Goal: Task Accomplishment & Management: Manage account settings

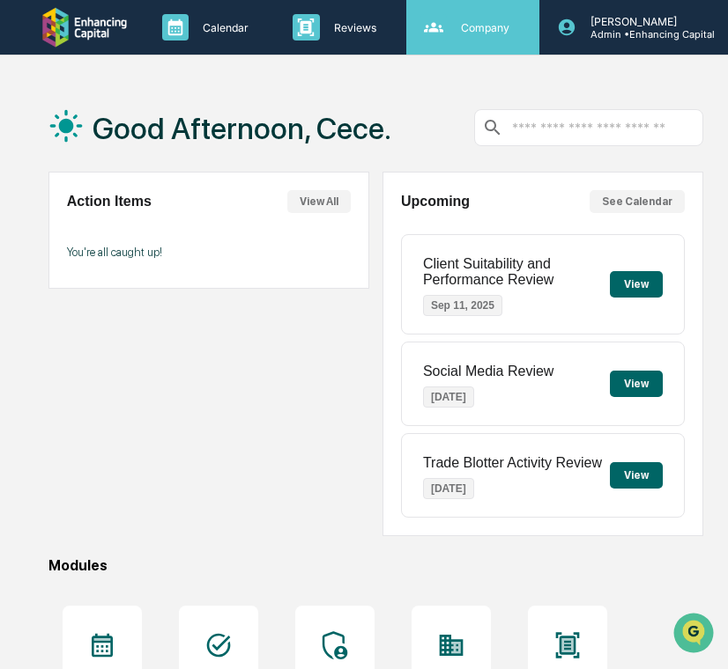
click at [426, 33] on icon at bounding box center [433, 27] width 26 height 26
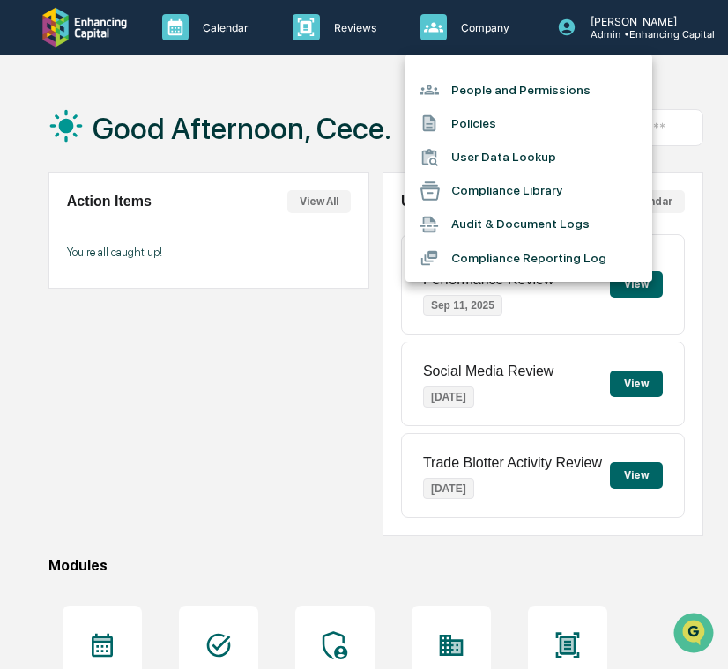
click at [462, 129] on li "Policies" at bounding box center [528, 123] width 247 height 33
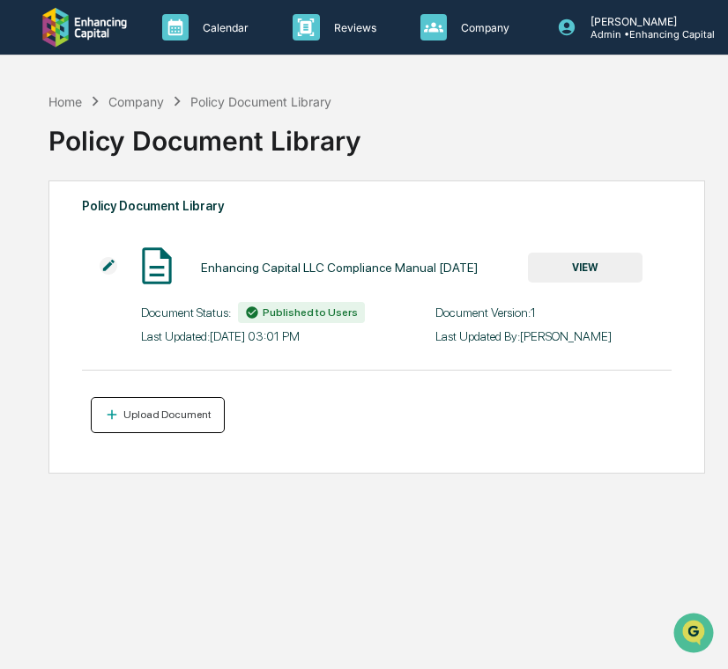
click at [169, 428] on button "Upload Document" at bounding box center [158, 415] width 135 height 36
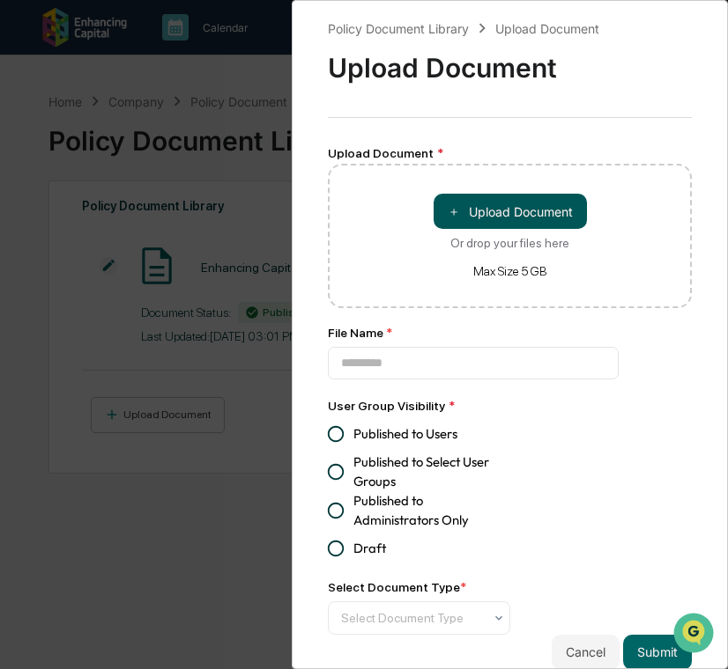
click at [477, 220] on button "＋ Upload Document" at bounding box center [509, 211] width 153 height 35
type input "**********"
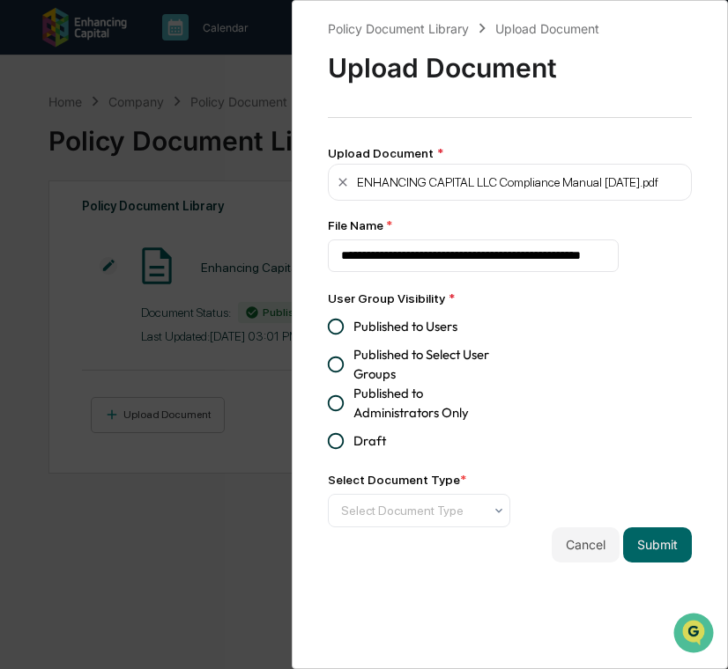
click at [396, 332] on span "Published to Users" at bounding box center [405, 326] width 104 height 19
click at [670, 555] on button "Submit" at bounding box center [657, 545] width 69 height 35
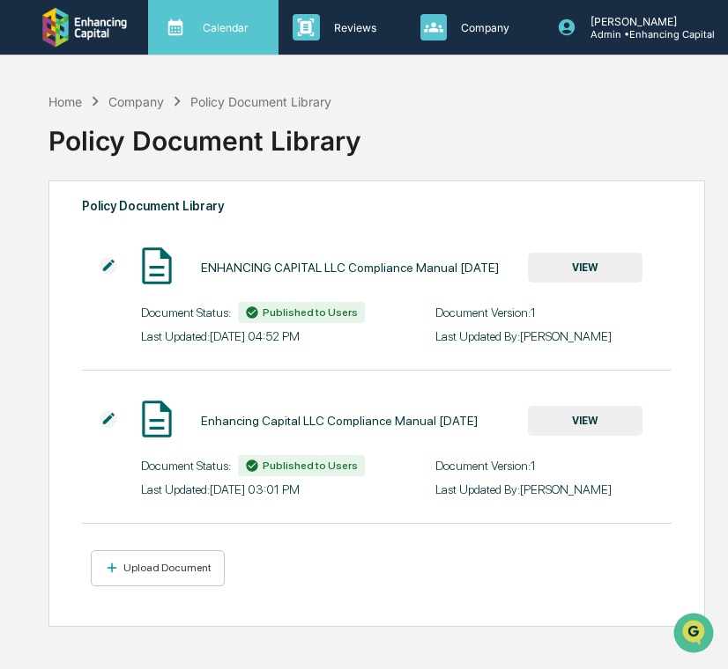
click at [187, 27] on icon at bounding box center [175, 27] width 26 height 26
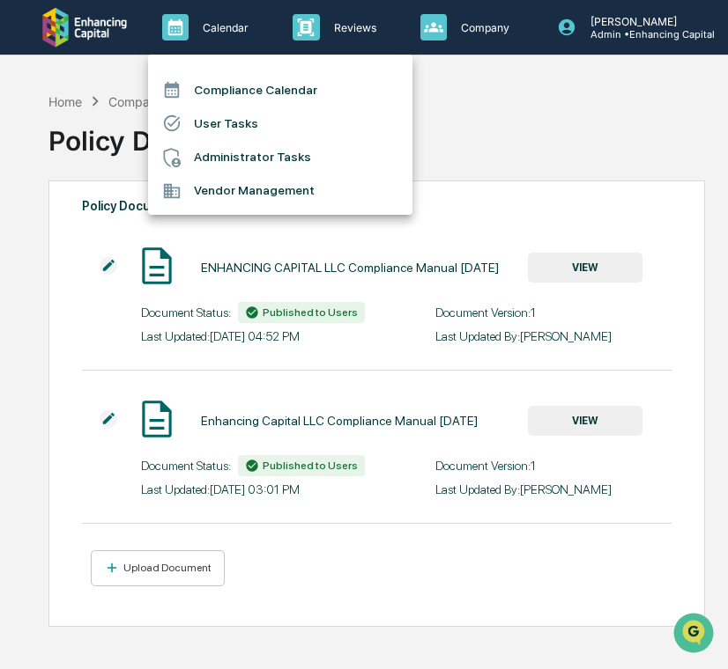
click at [219, 119] on li "User Tasks" at bounding box center [280, 123] width 264 height 33
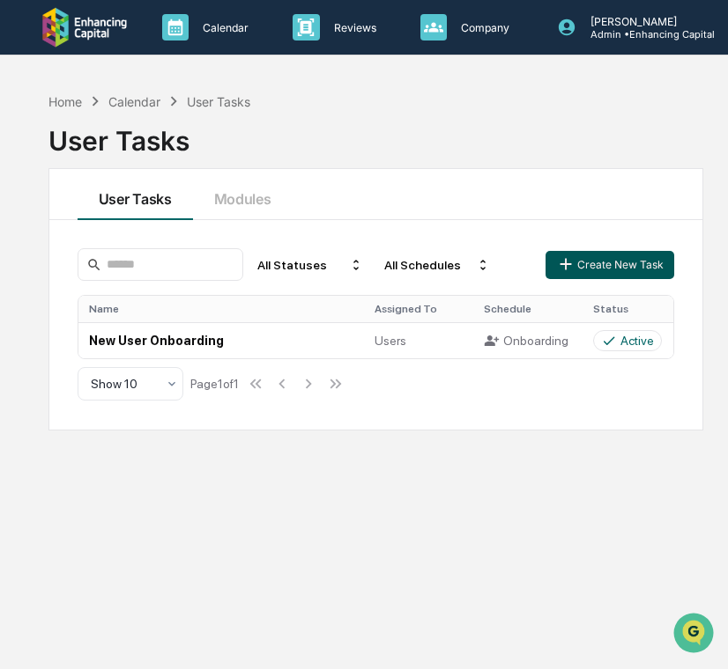
click at [590, 265] on button "Create New Task" at bounding box center [609, 265] width 129 height 28
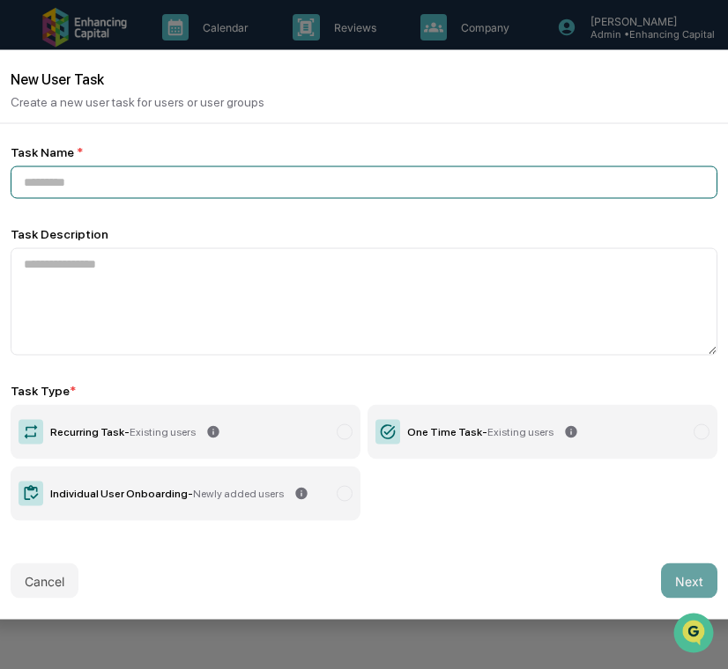
paste input "**********"
type input "**********"
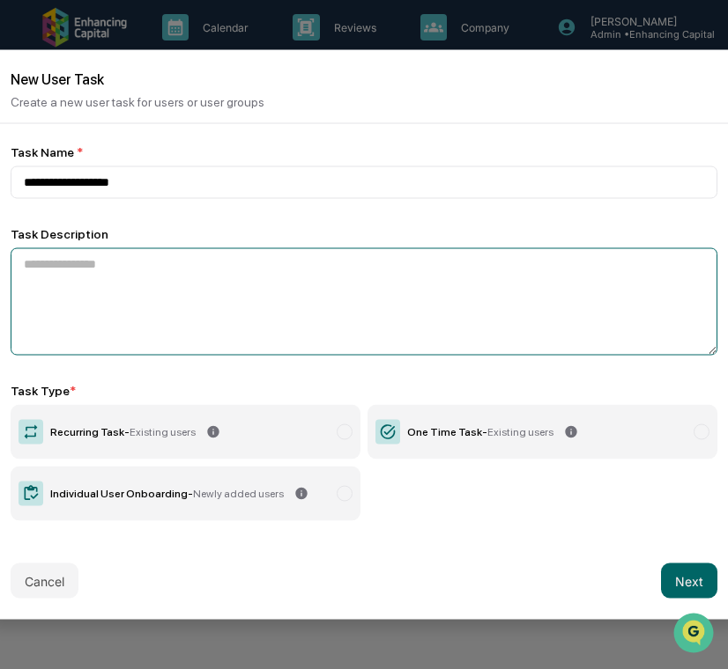
click at [365, 292] on textarea at bounding box center [364, 301] width 706 height 107
paste textarea "**********"
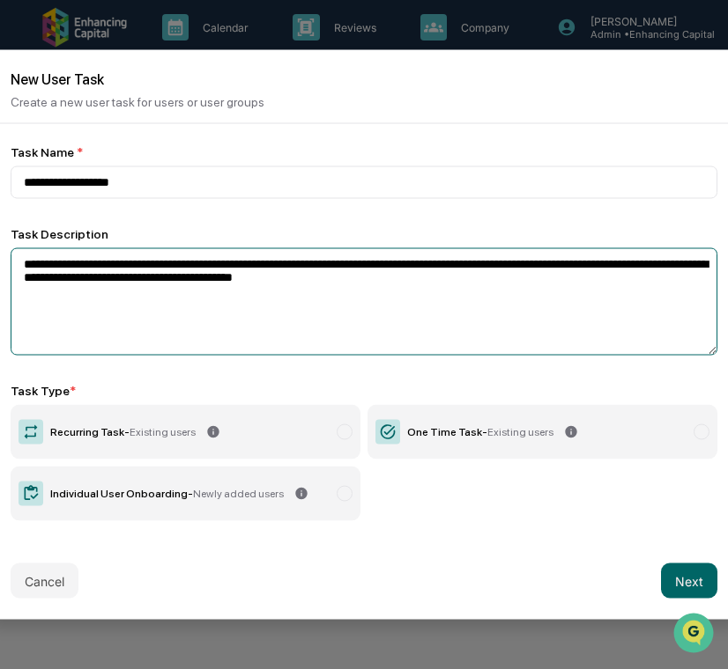
type textarea "**********"
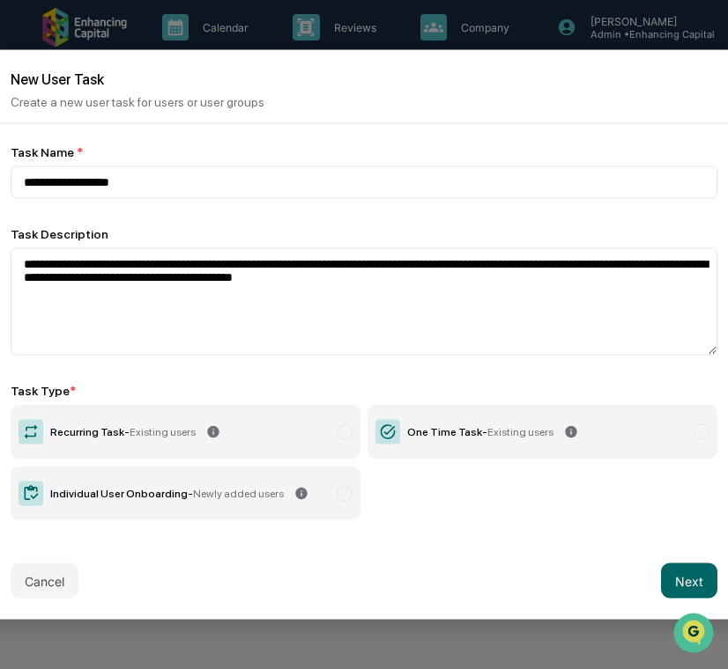
click at [258, 506] on label "Individual User Onboarding - Newly added users" at bounding box center [186, 494] width 350 height 55
click at [690, 584] on button "Next" at bounding box center [689, 581] width 56 height 35
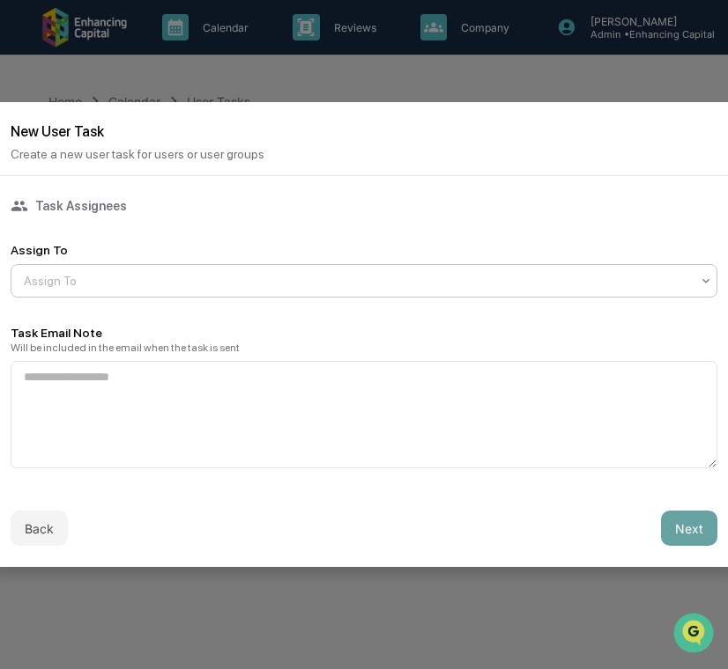
click at [557, 296] on div "Assign To" at bounding box center [364, 280] width 706 height 33
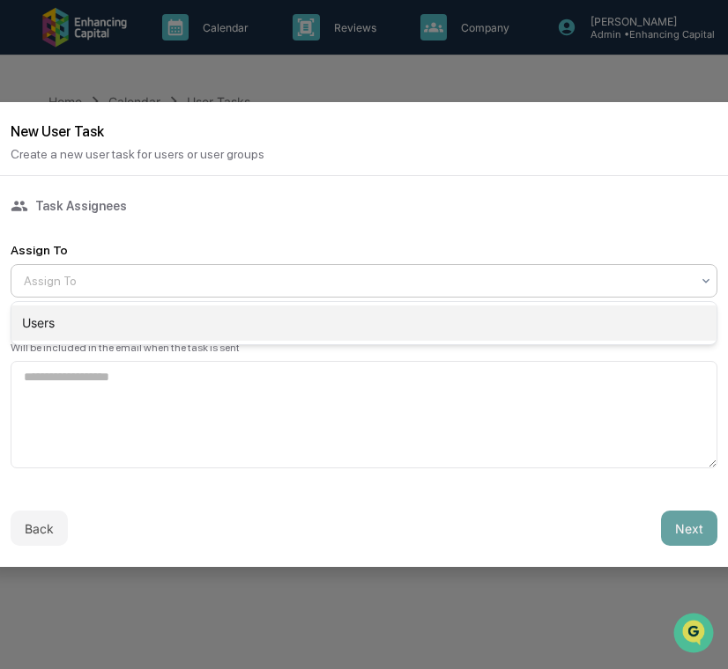
click at [544, 322] on div "Users" at bounding box center [363, 323] width 705 height 35
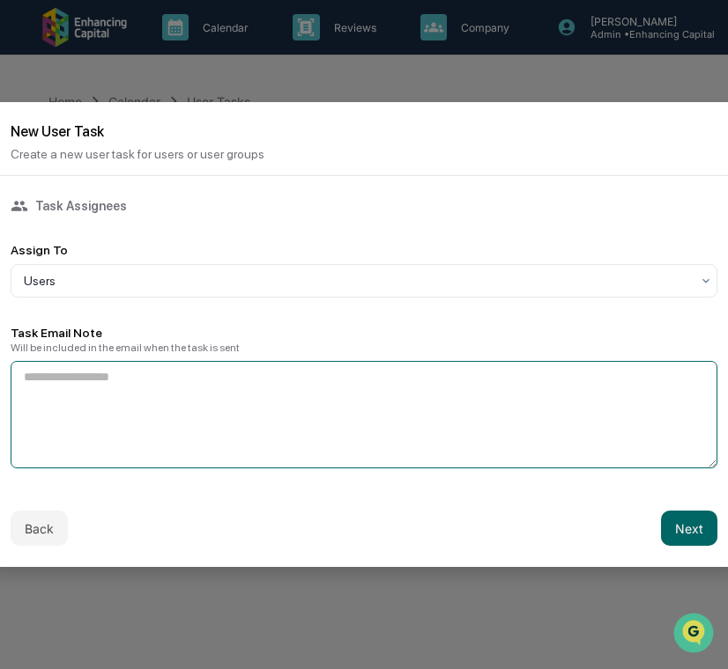
click at [371, 424] on textarea at bounding box center [364, 414] width 706 height 107
paste textarea "**********"
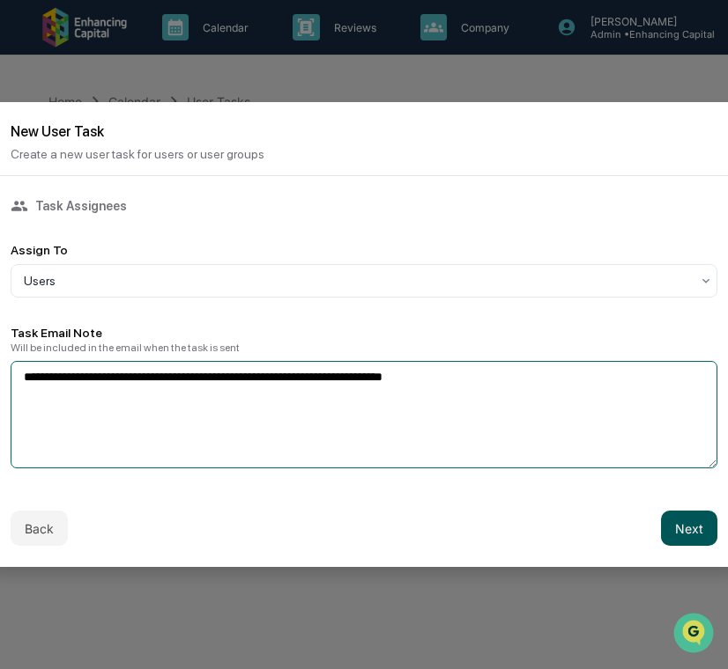
type textarea "**********"
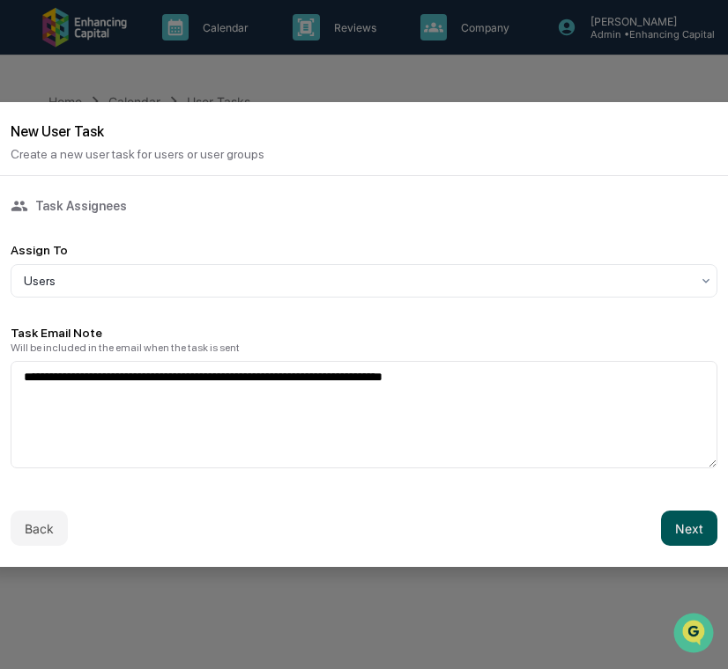
click at [697, 538] on button "Next" at bounding box center [689, 528] width 56 height 35
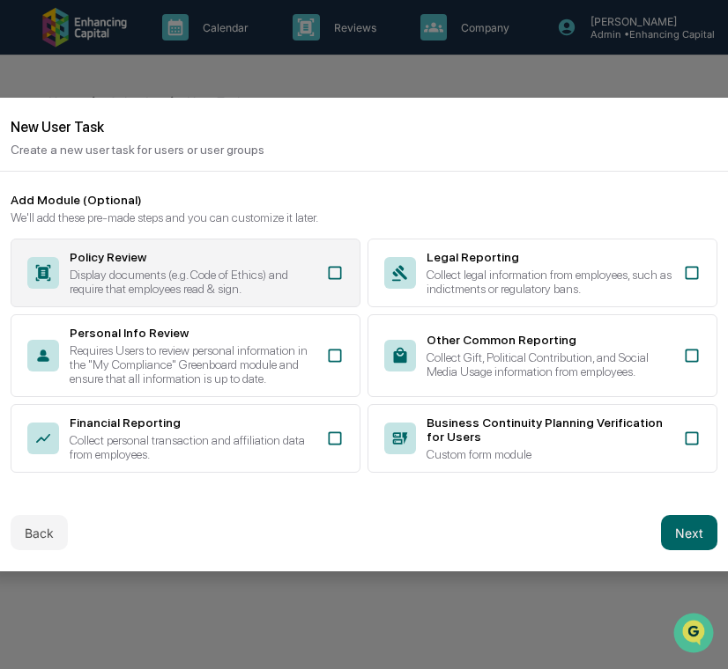
click at [318, 284] on div "Policy Review Display documents (e.g. Code of Ethics) and require that employee…" at bounding box center [186, 273] width 350 height 69
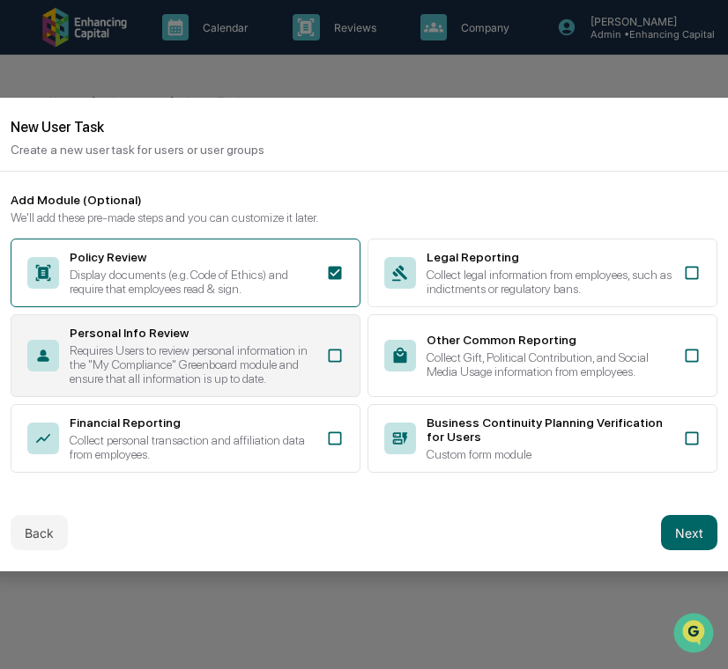
click at [318, 351] on div "Personal Info Review Requires Users to review personal information in the "My C…" at bounding box center [186, 355] width 350 height 83
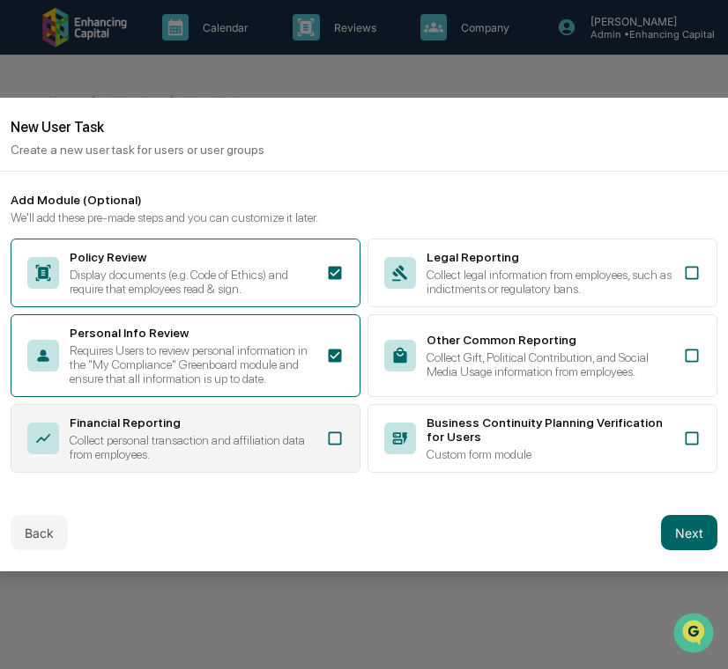
click at [314, 462] on div "Collect personal transaction and affiliation data from employees." at bounding box center [193, 447] width 246 height 28
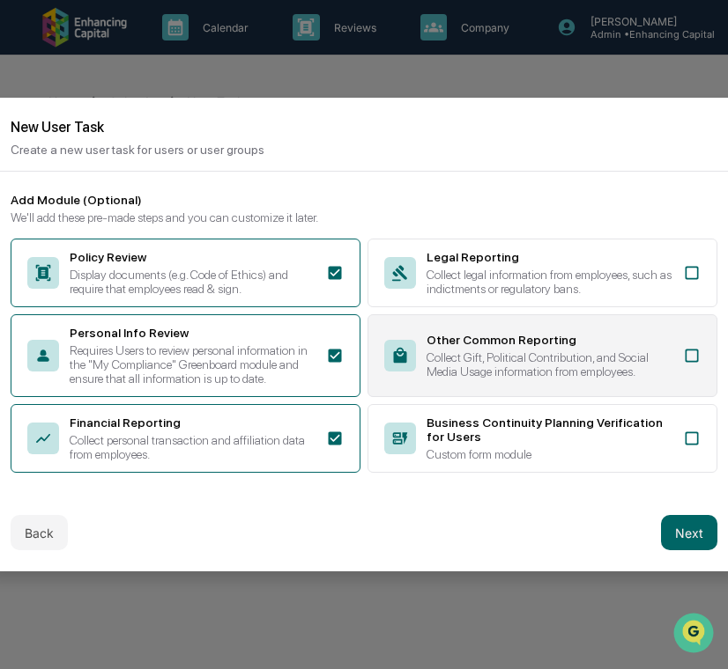
click at [481, 370] on div "Collect Gift, Political Contribution, and Social Media Usage information from e…" at bounding box center [549, 365] width 246 height 28
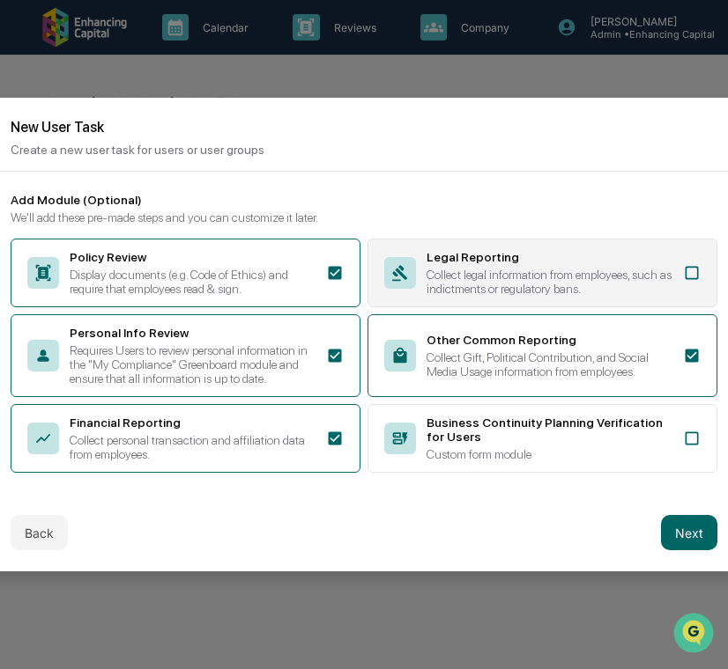
click at [500, 268] on div "Collect legal information from employees, such as indictments or regulatory ban…" at bounding box center [549, 282] width 246 height 28
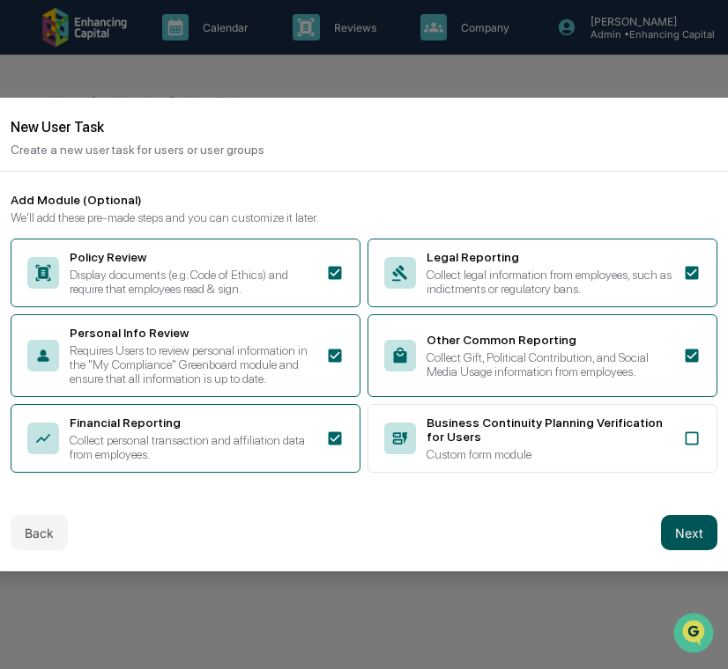
click at [672, 539] on button "Next" at bounding box center [689, 532] width 56 height 35
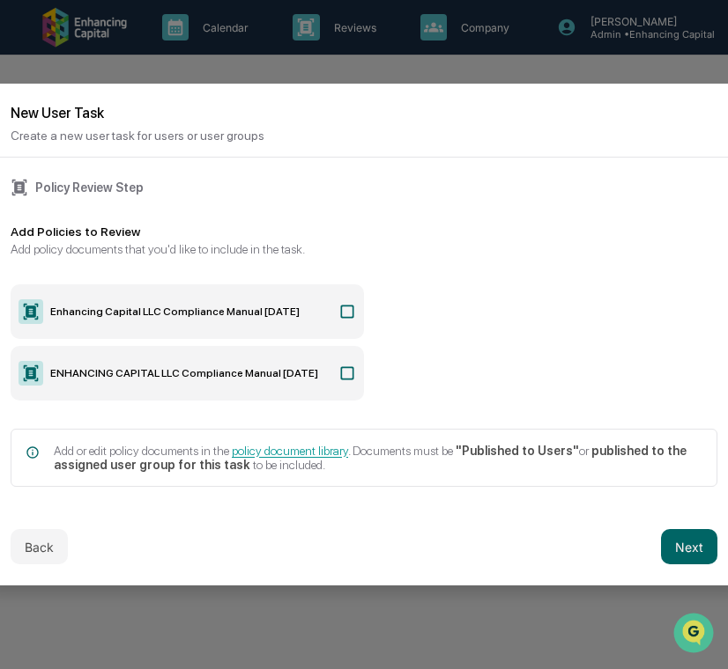
click at [349, 371] on icon at bounding box center [347, 374] width 18 height 18
click at [683, 549] on button "Next" at bounding box center [689, 546] width 56 height 35
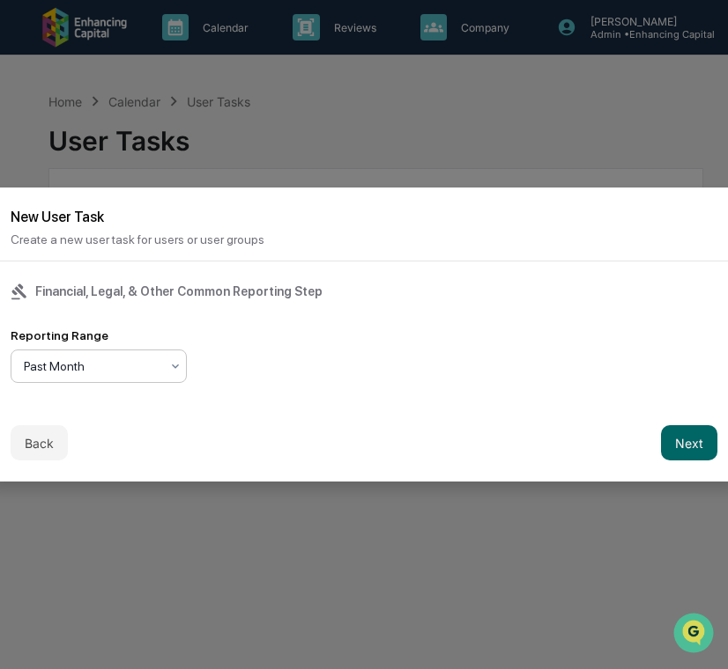
click at [176, 354] on div at bounding box center [175, 367] width 14 height 32
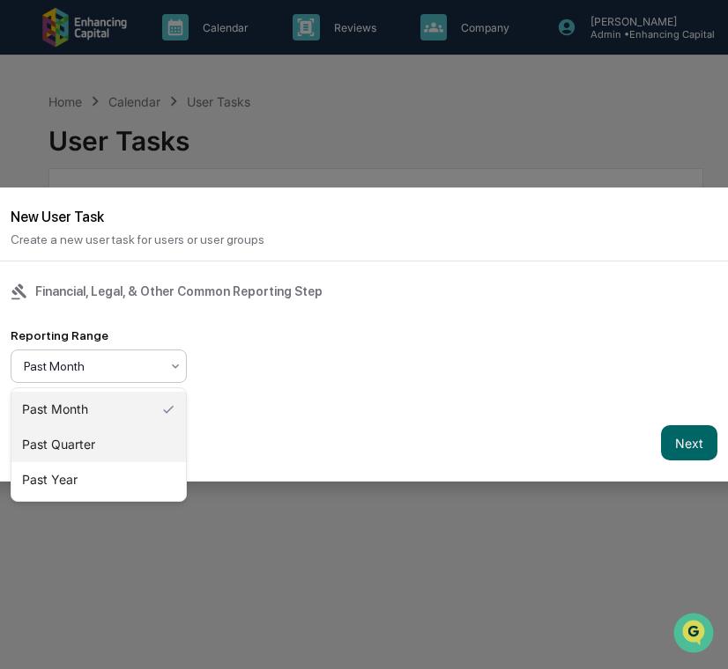
click at [166, 448] on div "Past Quarter" at bounding box center [98, 444] width 174 height 35
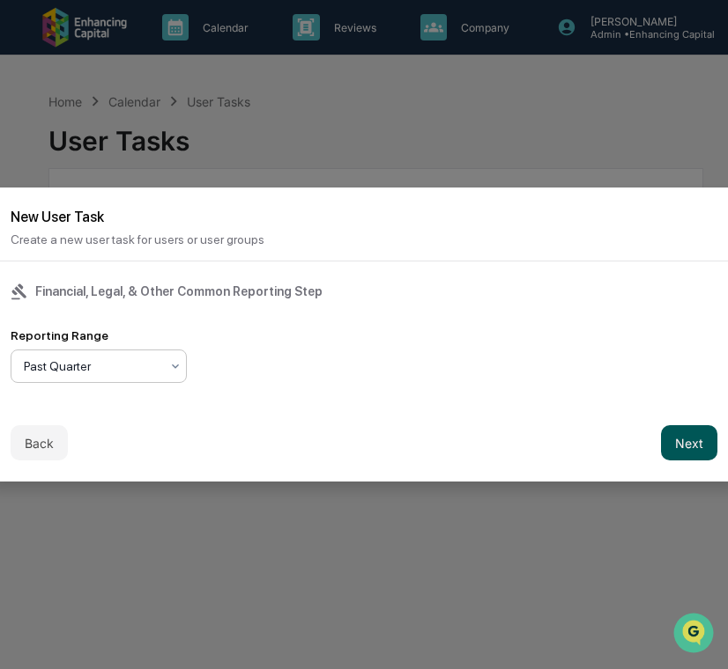
click at [689, 450] on button "Next" at bounding box center [689, 442] width 56 height 35
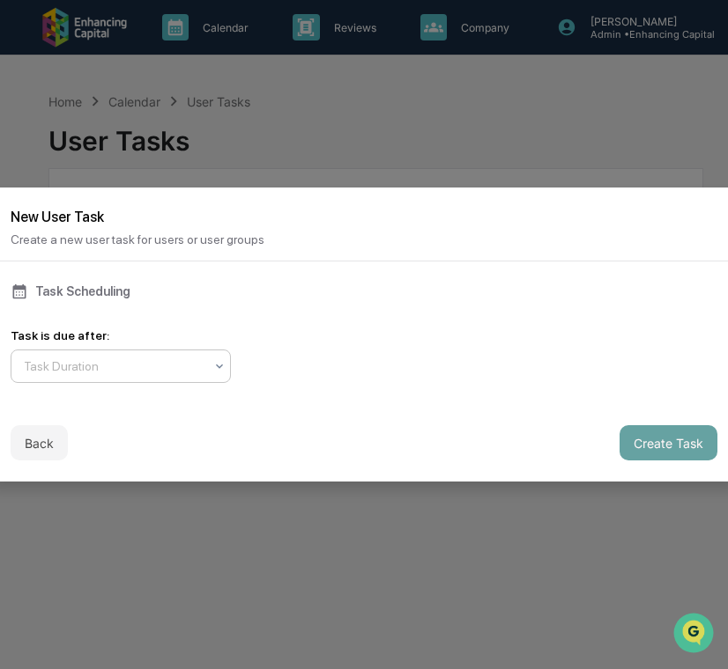
click at [147, 366] on div at bounding box center [114, 367] width 180 height 18
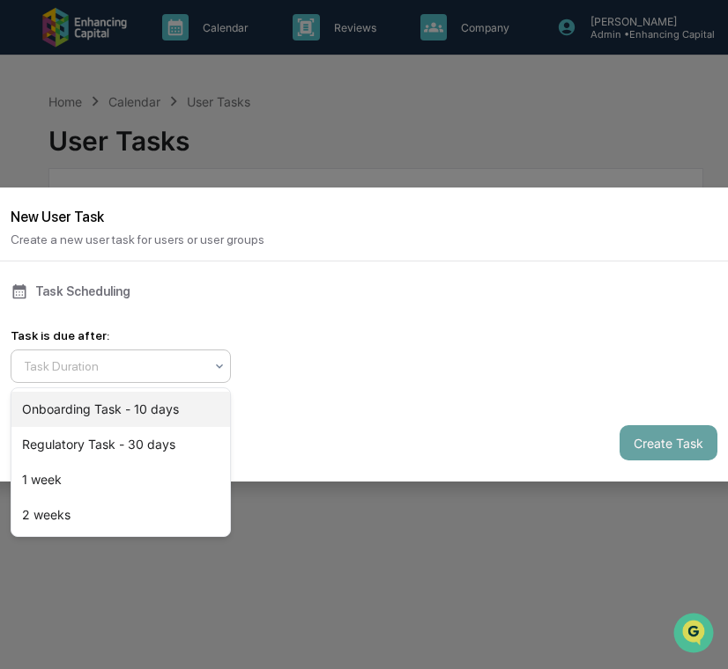
click at [172, 406] on div "Onboarding Task - 10 days" at bounding box center [120, 409] width 218 height 35
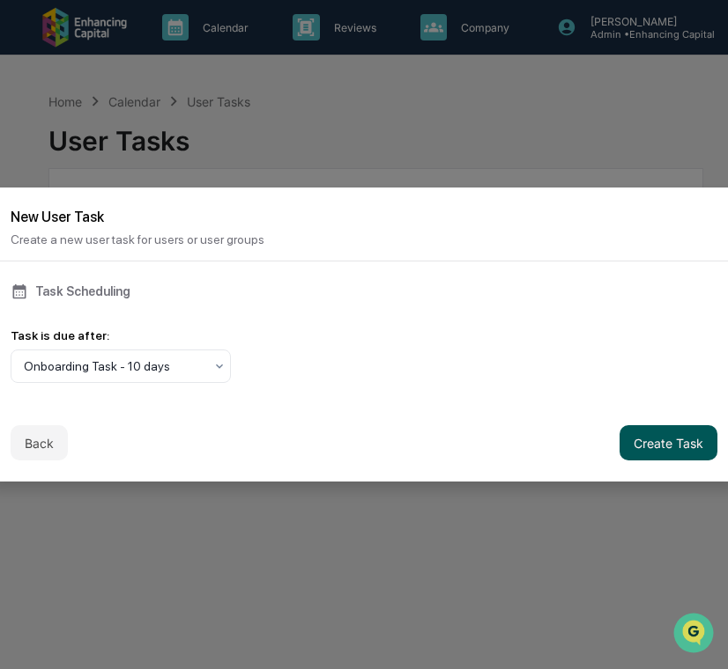
click at [637, 436] on button "Create Task" at bounding box center [668, 442] width 98 height 35
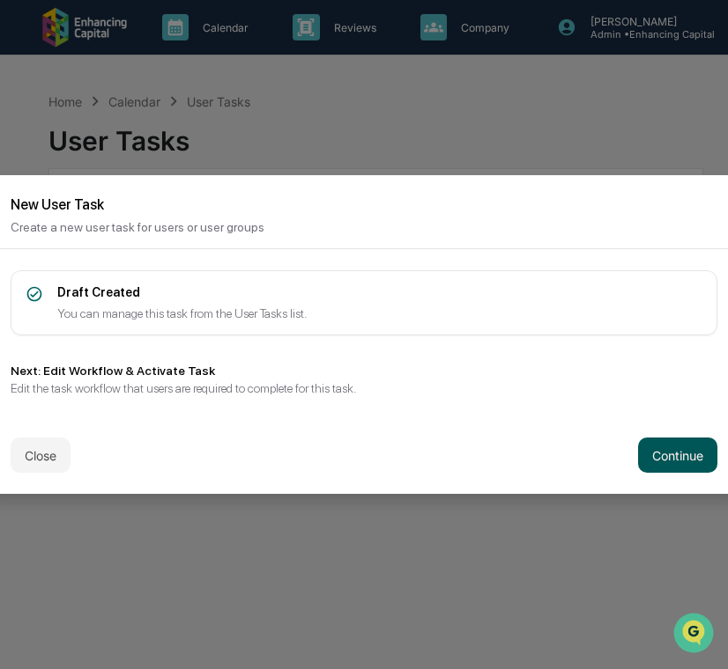
click at [638, 454] on button "Continue" at bounding box center [677, 455] width 79 height 35
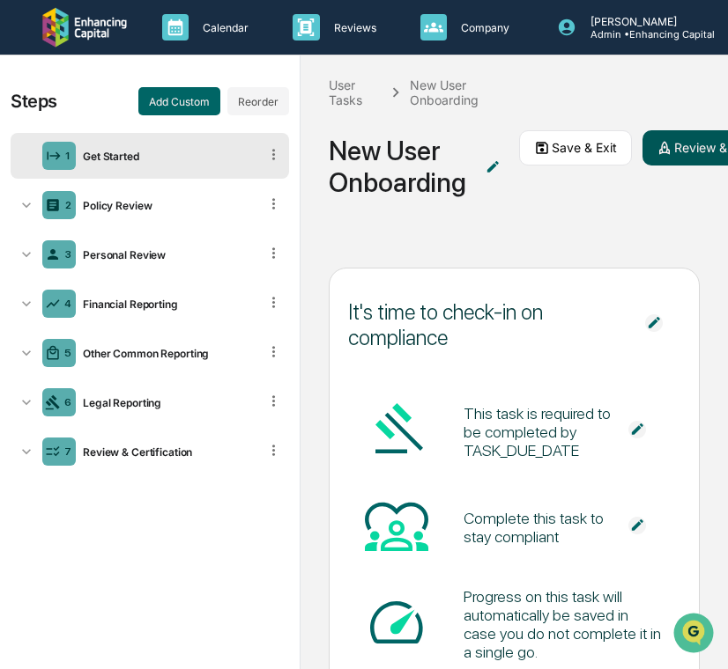
click at [677, 141] on button "Review & Activate" at bounding box center [717, 147] width 151 height 35
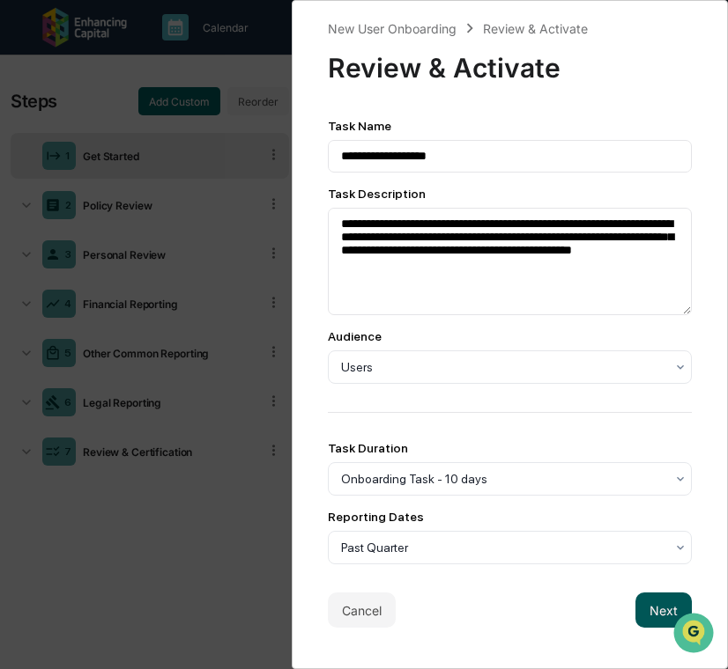
click at [639, 607] on button "Next" at bounding box center [663, 610] width 56 height 35
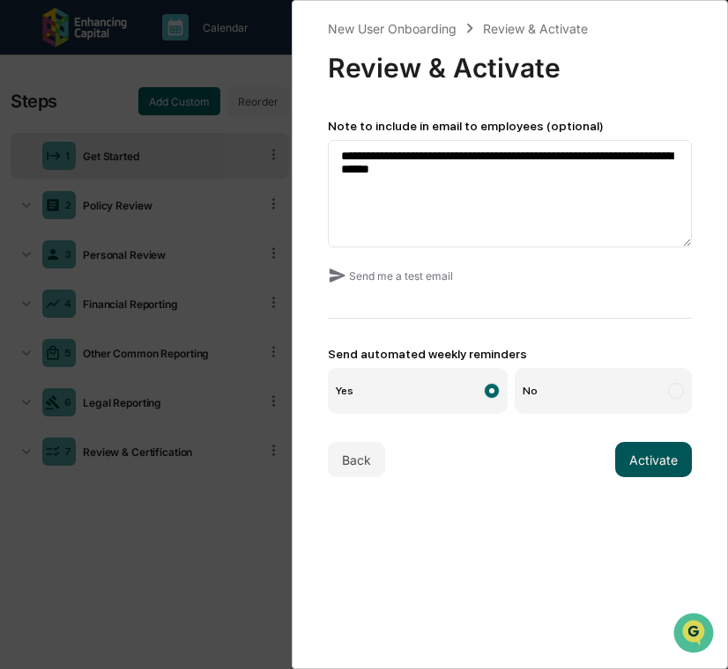
click at [653, 456] on button "Activate" at bounding box center [653, 459] width 77 height 35
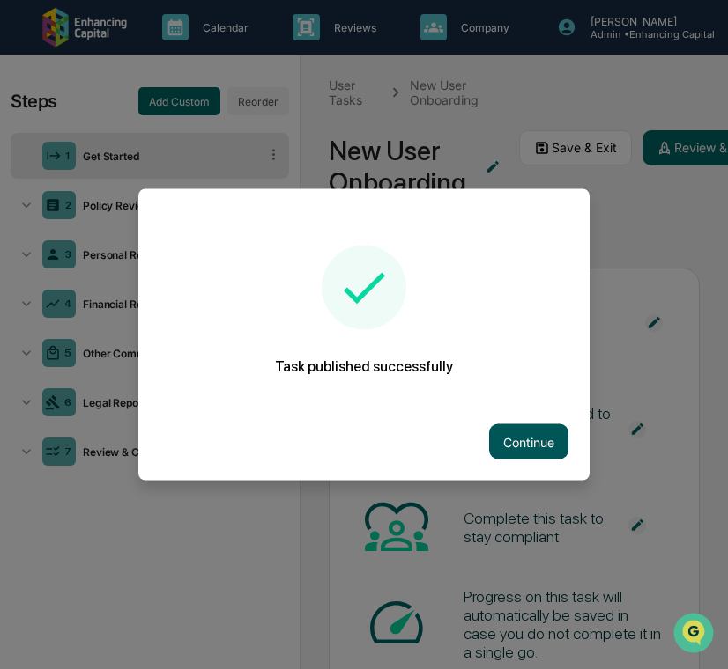
click at [532, 430] on button "Continue" at bounding box center [528, 442] width 79 height 35
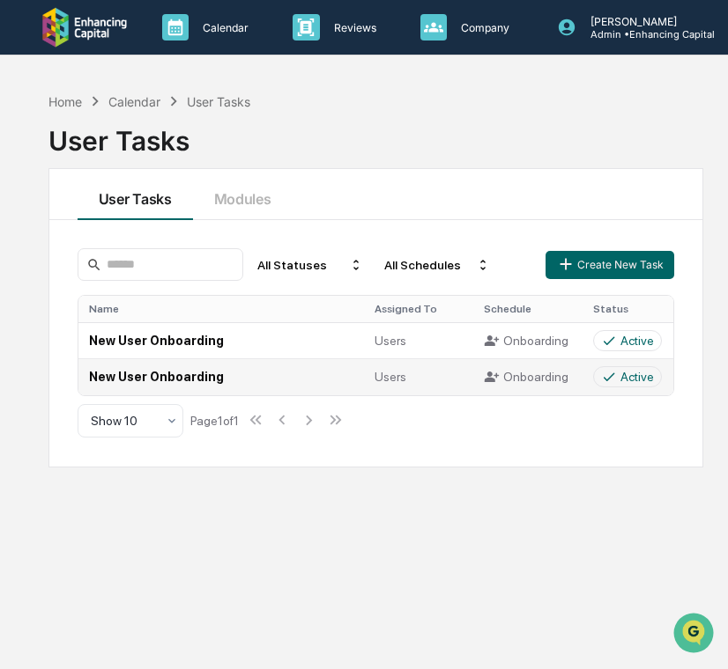
click at [250, 386] on td "New User Onboarding" at bounding box center [220, 376] width 285 height 36
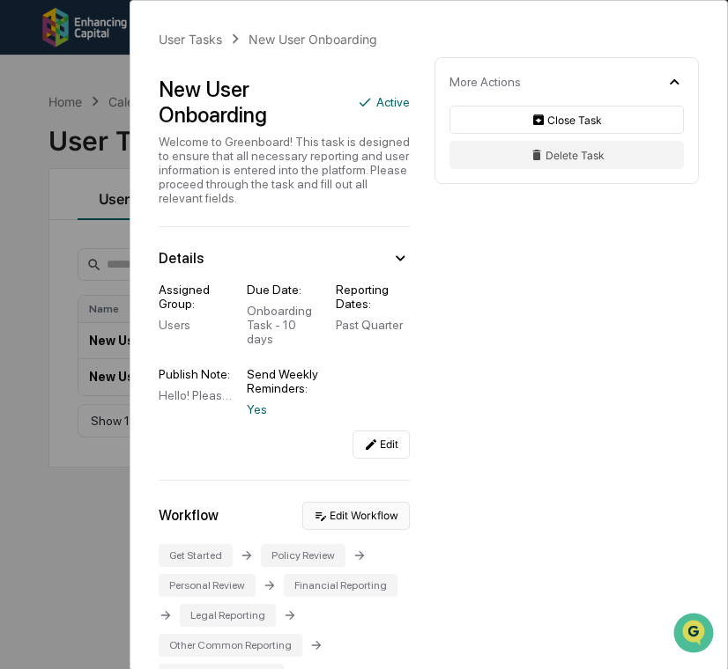
click at [346, 522] on button "Edit Workflow" at bounding box center [355, 516] width 107 height 28
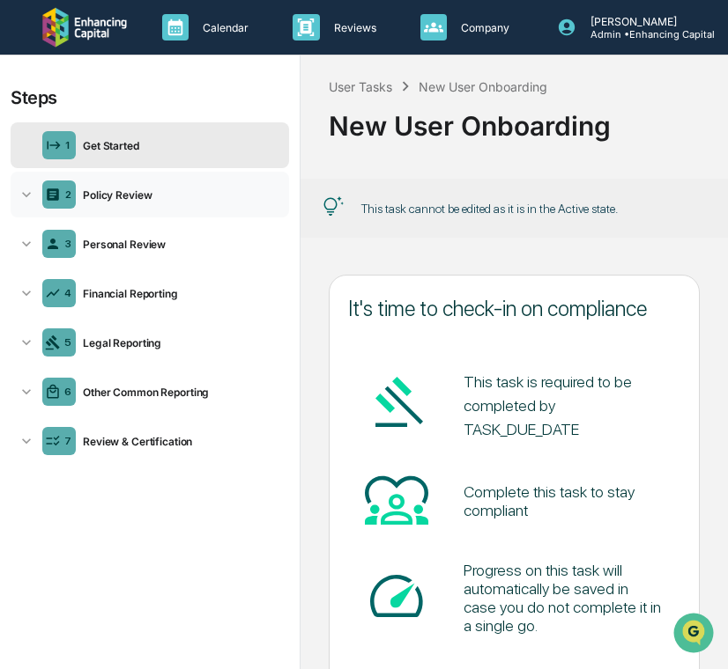
click at [186, 196] on div "Policy Review" at bounding box center [179, 194] width 206 height 13
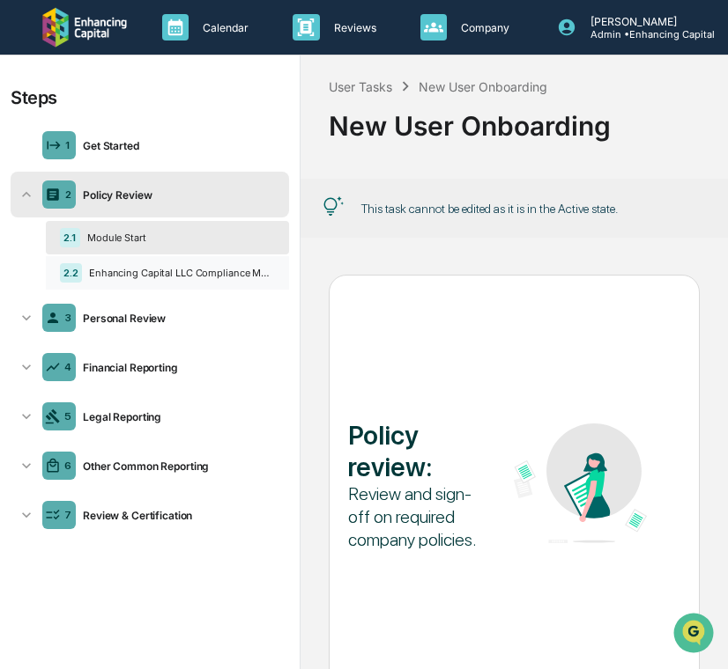
click at [174, 277] on div "Enhancing Capital LLC Compliance Manual [DATE]" at bounding box center [178, 273] width 193 height 12
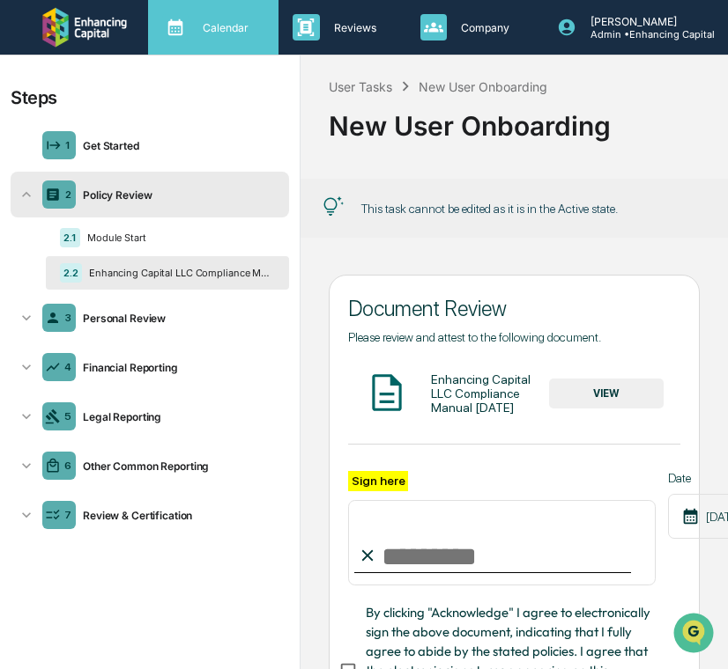
click at [178, 33] on icon at bounding box center [175, 27] width 26 height 26
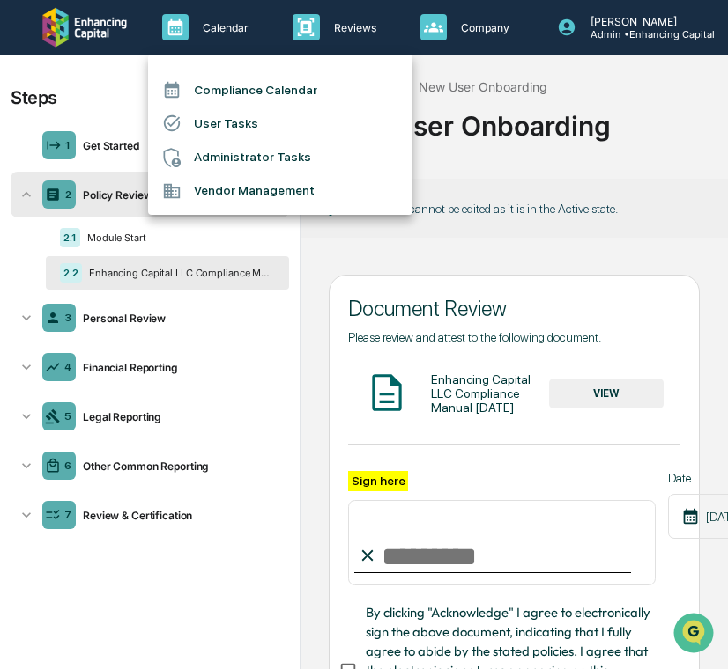
click at [196, 122] on li "User Tasks" at bounding box center [280, 123] width 264 height 33
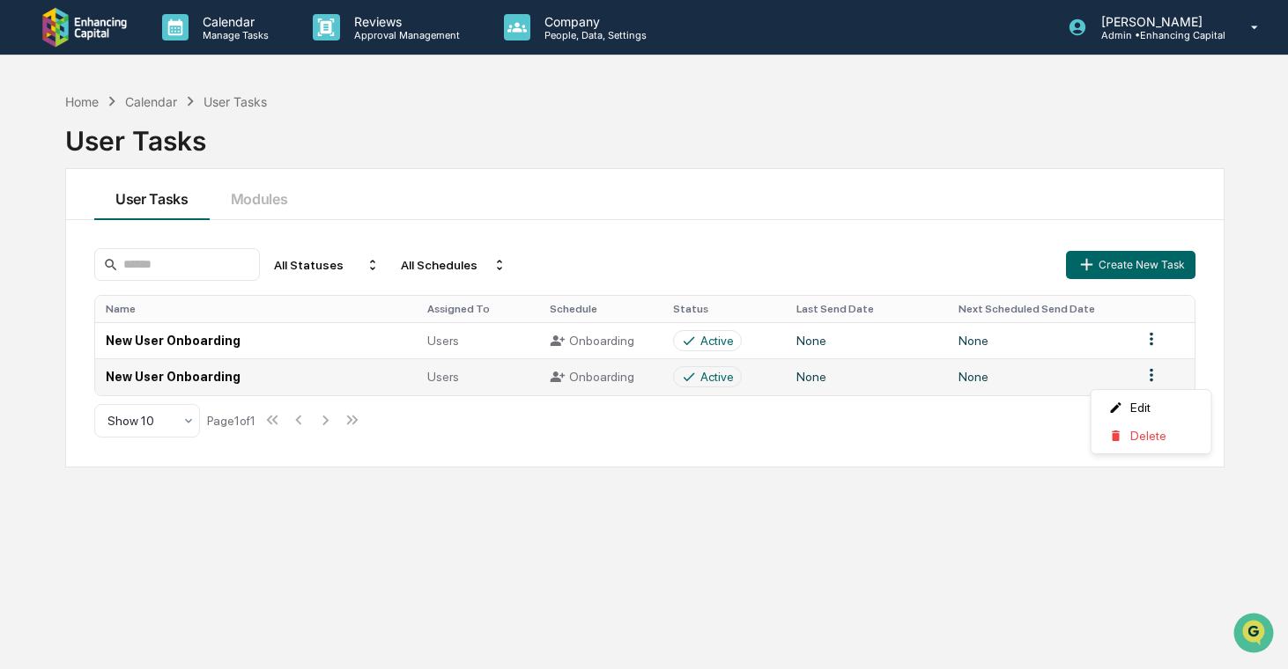
click at [727, 373] on html "Calendar Manage Tasks Reviews Approval Management Company People, Data, Setting…" at bounding box center [644, 334] width 1288 height 669
click at [727, 434] on div "Delete" at bounding box center [1151, 436] width 113 height 28
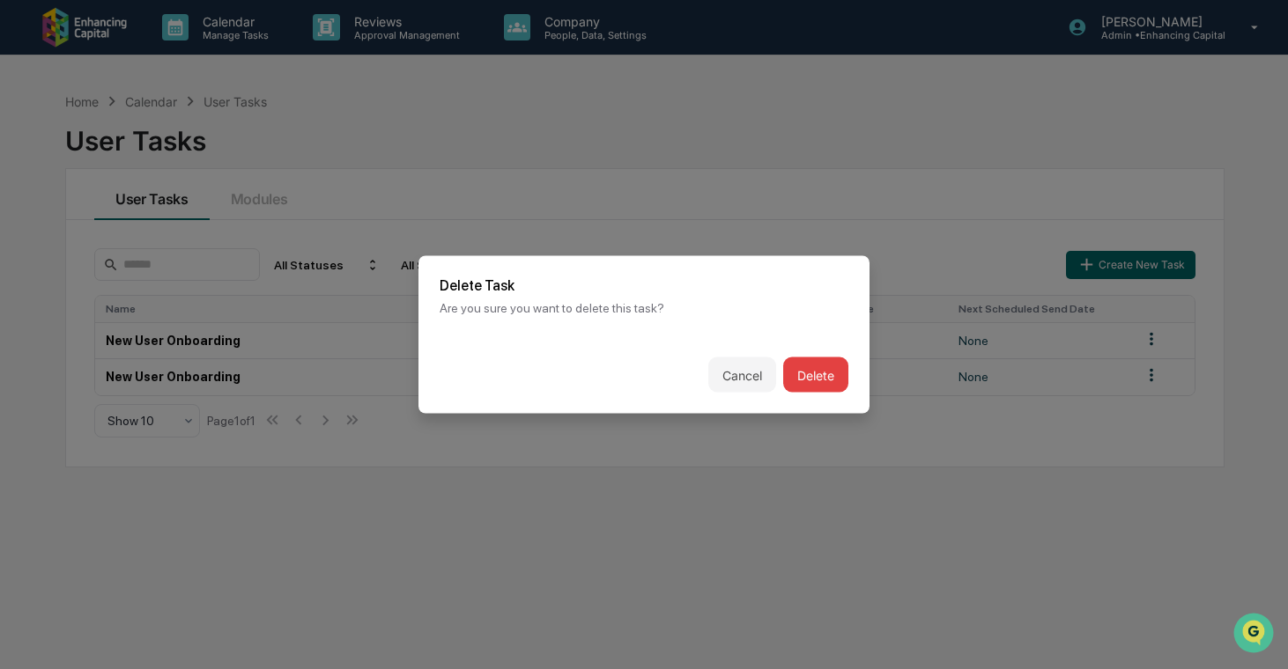
click at [727, 370] on button "Delete" at bounding box center [815, 375] width 65 height 35
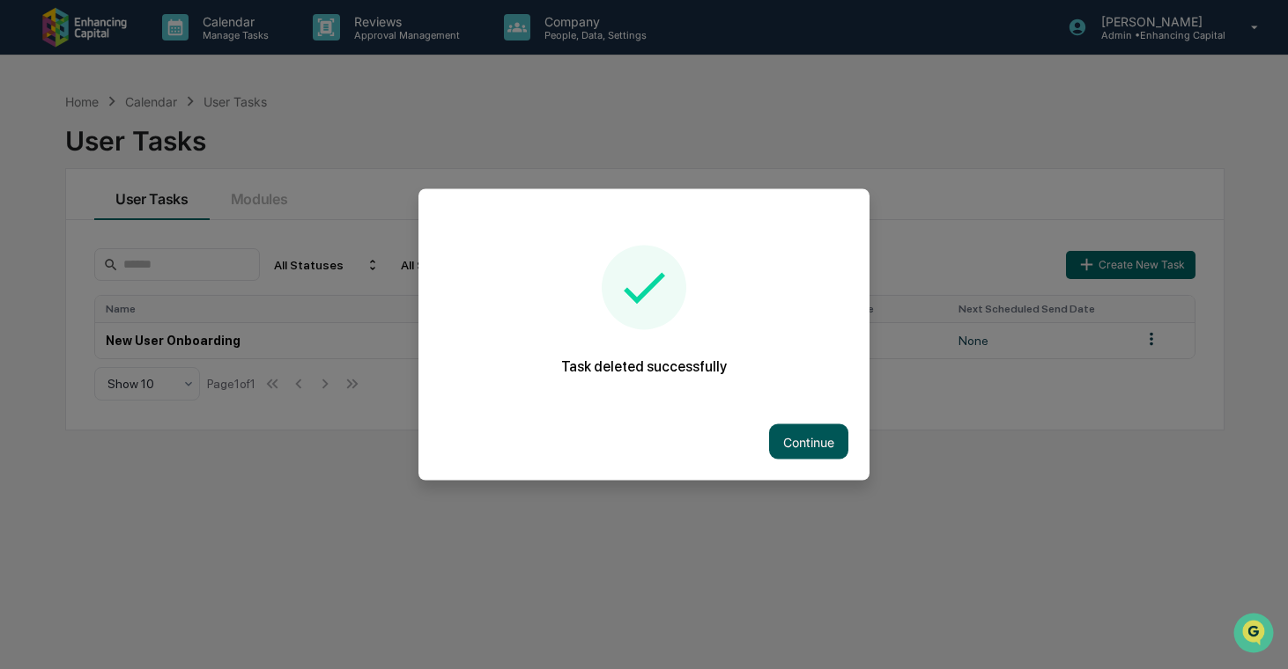
click at [727, 453] on button "Continue" at bounding box center [808, 442] width 79 height 35
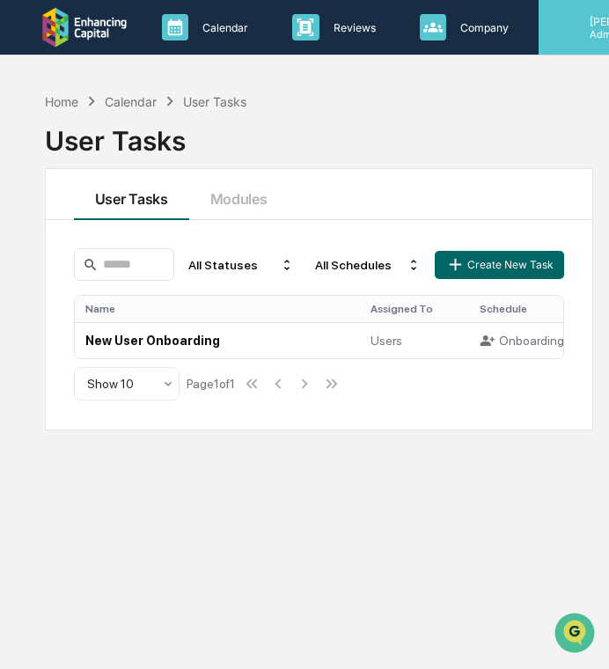
click at [558, 31] on icon at bounding box center [566, 27] width 19 height 19
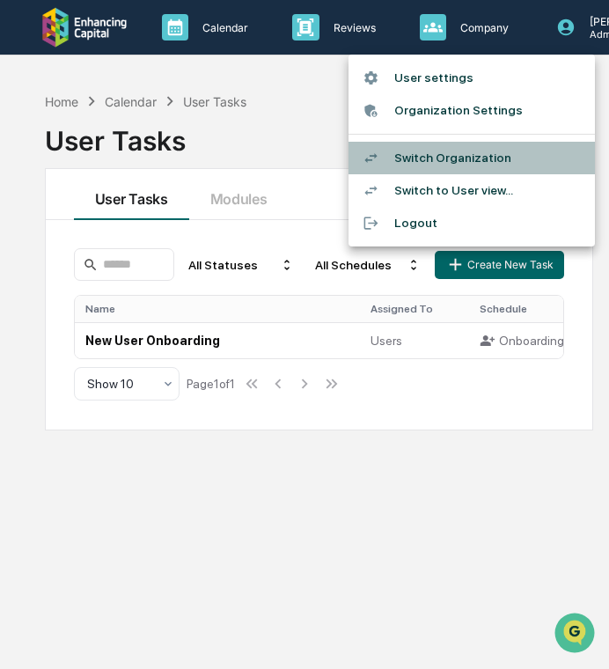
click at [510, 164] on li "Switch Organization" at bounding box center [472, 158] width 247 height 33
